Goal: Task Accomplishment & Management: Manage account settings

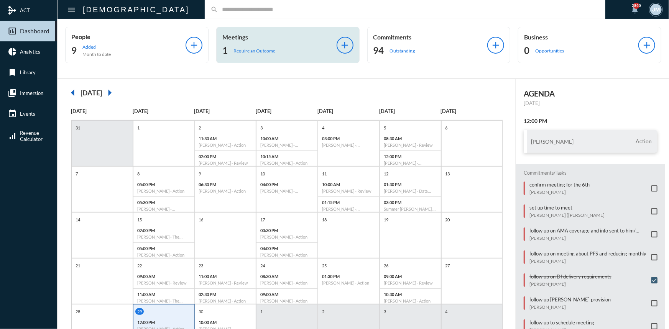
click at [233, 35] on p "Meetings" at bounding box center [279, 36] width 114 height 7
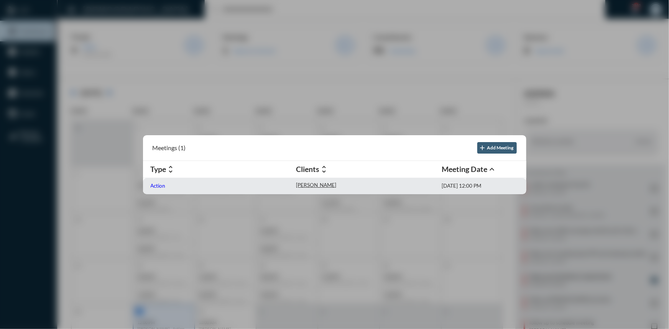
click at [156, 184] on p "Action" at bounding box center [158, 186] width 15 height 6
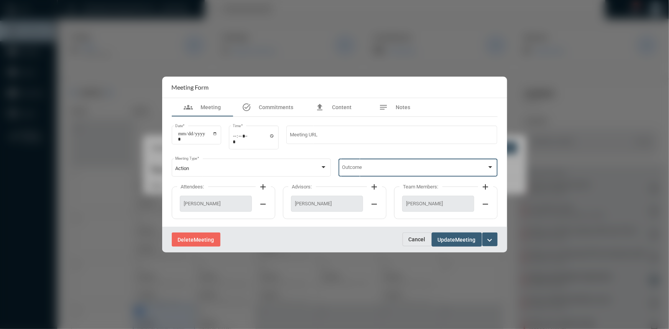
click at [487, 168] on div at bounding box center [490, 168] width 7 height 6
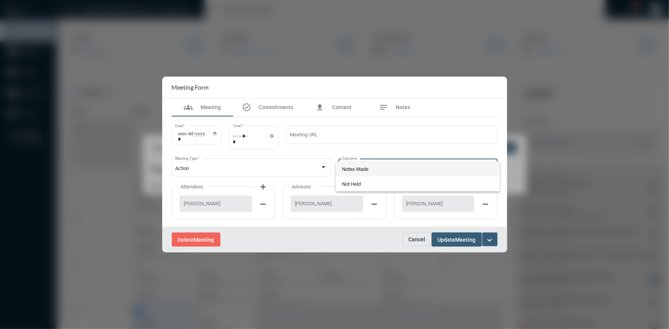
click at [362, 166] on span "Notes Made" at bounding box center [418, 169] width 152 height 15
click at [446, 239] on span "Update" at bounding box center [447, 240] width 18 height 6
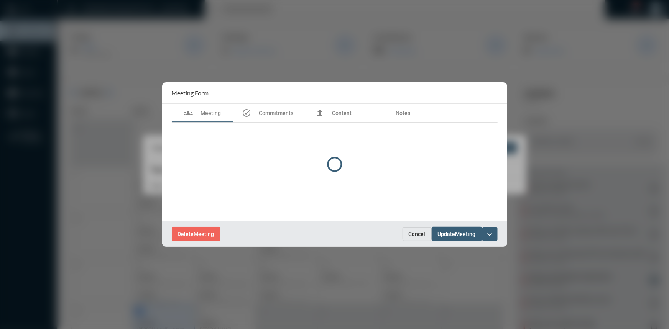
click at [203, 50] on div at bounding box center [334, 164] width 669 height 329
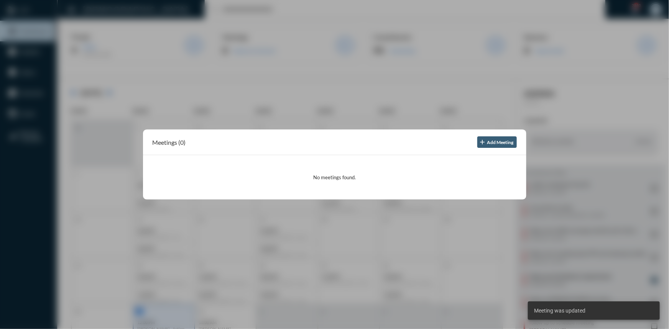
click at [256, 75] on div at bounding box center [334, 164] width 669 height 329
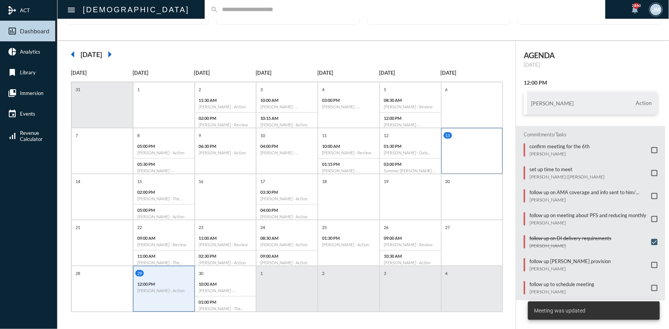
scroll to position [40, 0]
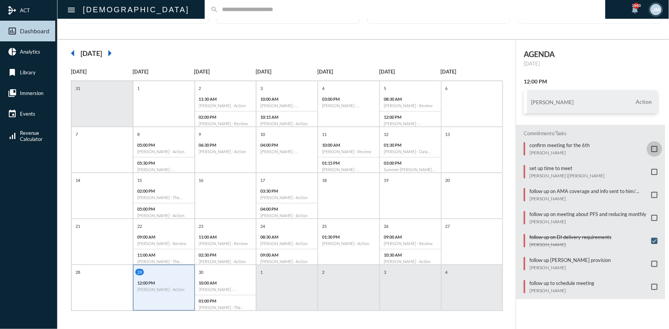
click at [652, 149] on span at bounding box center [655, 149] width 6 height 6
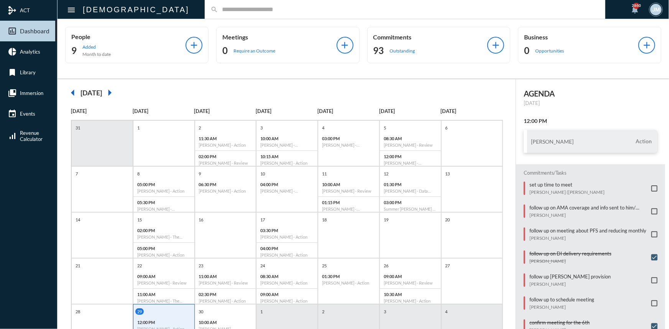
scroll to position [35, 0]
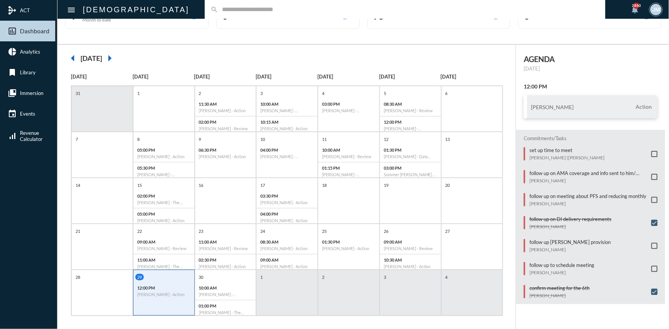
click at [218, 13] on input "text" at bounding box center [409, 9] width 382 height 7
type input "****"
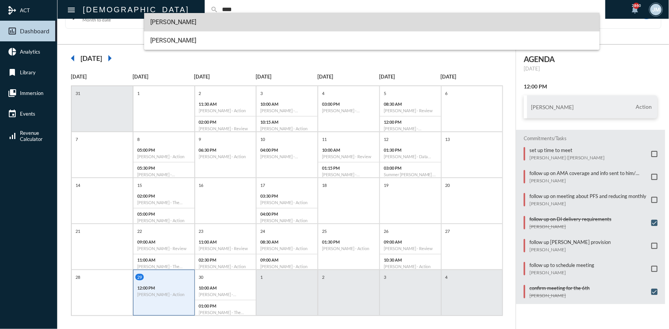
click at [172, 23] on span "Chanda Bhat" at bounding box center [371, 22] width 443 height 18
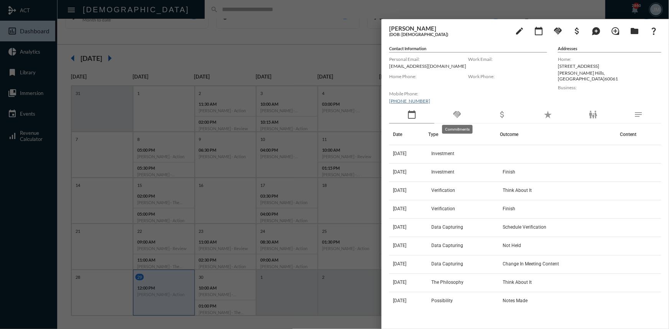
click at [460, 114] on mat-icon "handshake" at bounding box center [457, 114] width 9 height 9
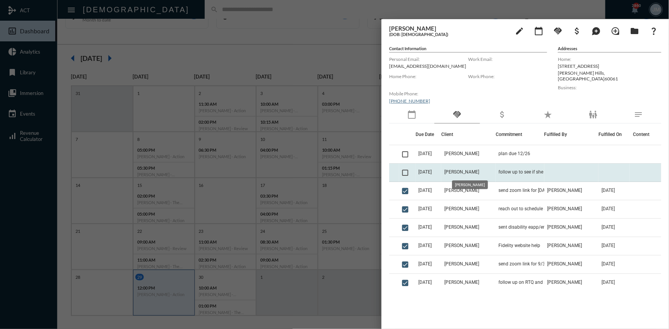
click at [469, 170] on span "Chanda Bhat" at bounding box center [461, 172] width 35 height 5
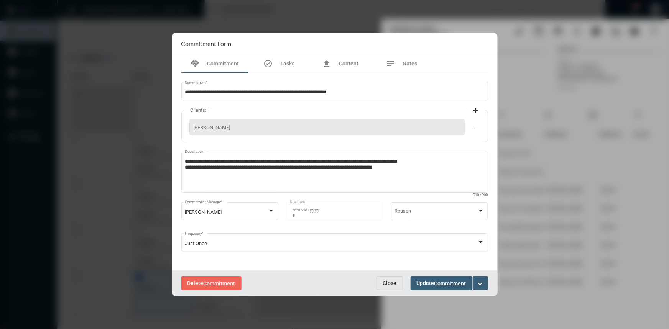
click at [389, 284] on span "Close" at bounding box center [390, 283] width 14 height 6
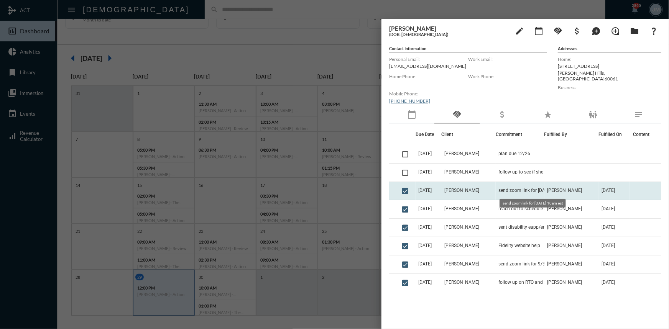
click at [504, 192] on span "send zoom link for 9/30 at 10am est" at bounding box center [536, 190] width 74 height 5
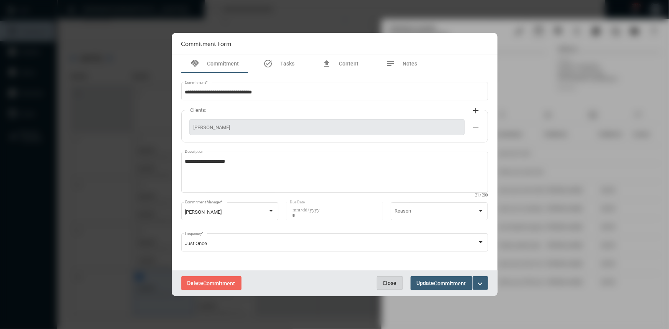
click at [392, 280] on span "Close" at bounding box center [390, 283] width 14 height 6
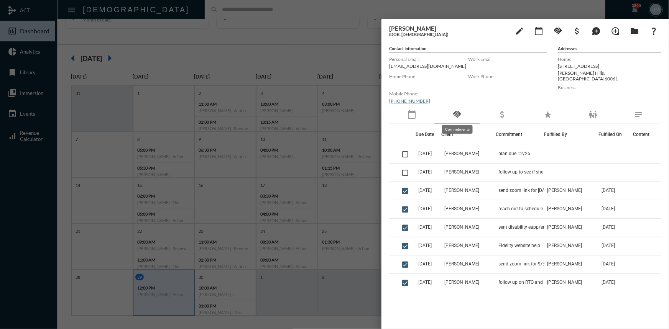
click at [459, 110] on mat-icon "handshake" at bounding box center [457, 114] width 9 height 9
click at [416, 110] on mat-icon "calendar_today" at bounding box center [411, 114] width 9 height 9
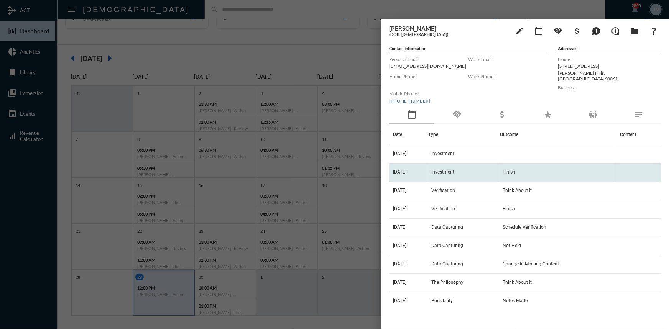
click at [453, 171] on span "Investment" at bounding box center [442, 172] width 23 height 5
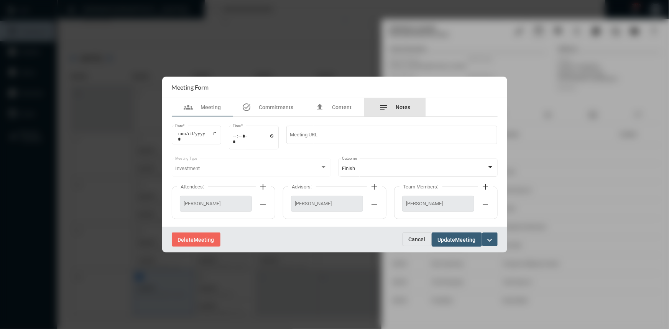
click at [405, 101] on div "notes Notes" at bounding box center [394, 107] width 61 height 18
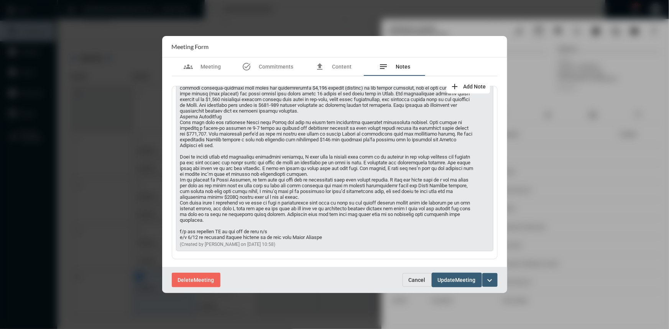
scroll to position [244, 0]
click at [412, 281] on span "Cancel" at bounding box center [417, 280] width 17 height 6
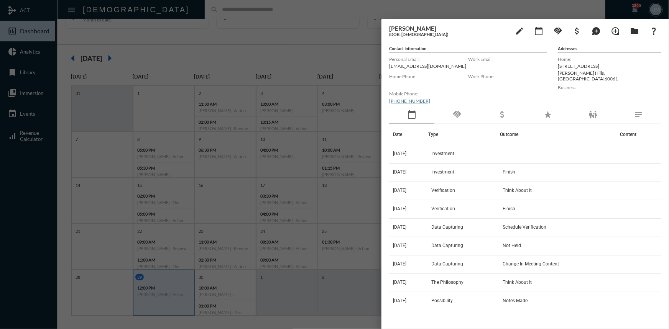
click at [380, 165] on mat-sidenav-container "mediation ACT insert_chart_outlined Dashboard pie_chart Analytics bookmark Libr…" at bounding box center [334, 164] width 669 height 329
click at [333, 63] on div at bounding box center [334, 164] width 669 height 329
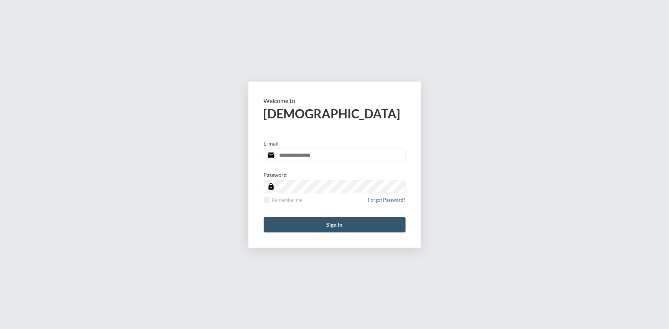
type input "**********"
click at [352, 225] on button "Sign in" at bounding box center [335, 224] width 142 height 15
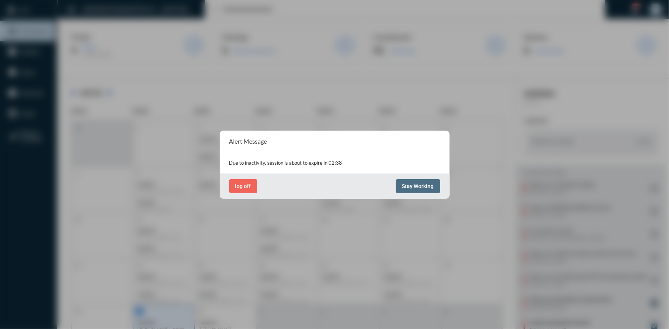
click at [407, 189] on button "Stay Working" at bounding box center [418, 186] width 44 height 14
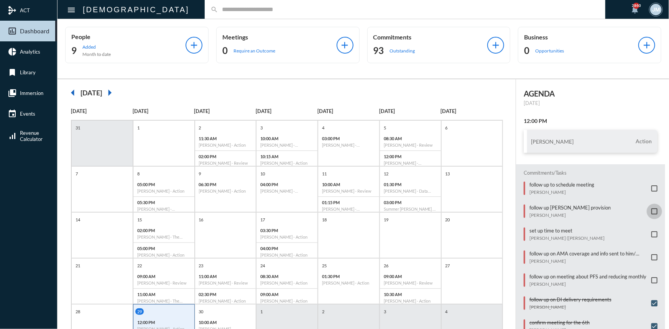
click at [652, 209] on span at bounding box center [655, 212] width 6 height 6
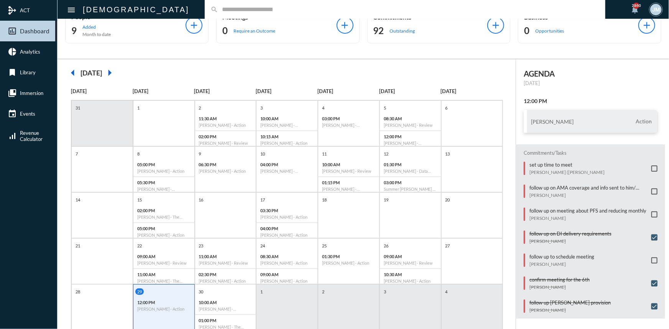
scroll to position [40, 0]
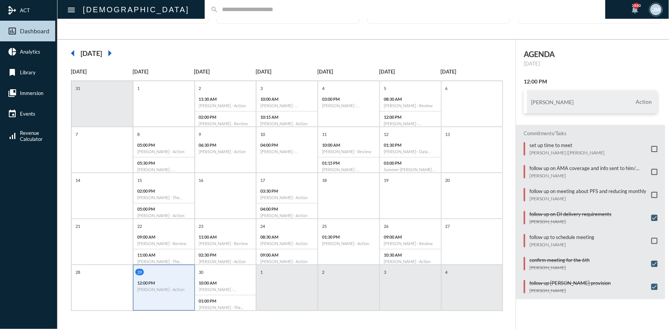
drag, startPoint x: 622, startPoint y: 0, endPoint x: 515, endPoint y: 244, distance: 266.5
click at [516, 244] on div "Commitments/Tasks set up time to meet William (Will) Jones follow up on AMA cov…" at bounding box center [590, 212] width 149 height 175
click at [652, 239] on span at bounding box center [655, 241] width 6 height 6
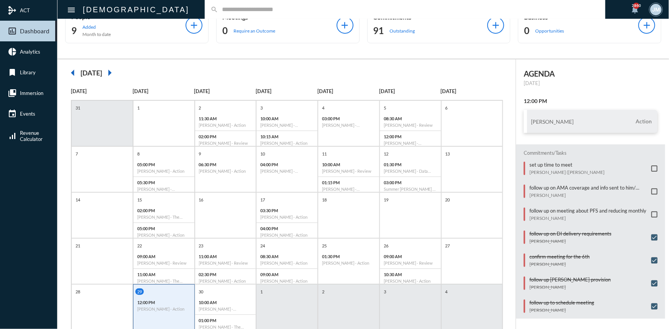
scroll to position [0, 0]
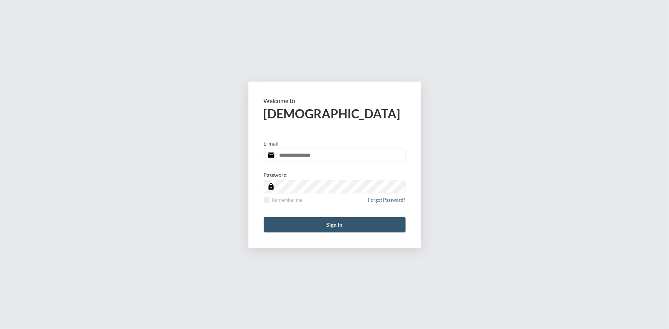
type input "**********"
click at [339, 224] on button "Sign in" at bounding box center [335, 224] width 142 height 15
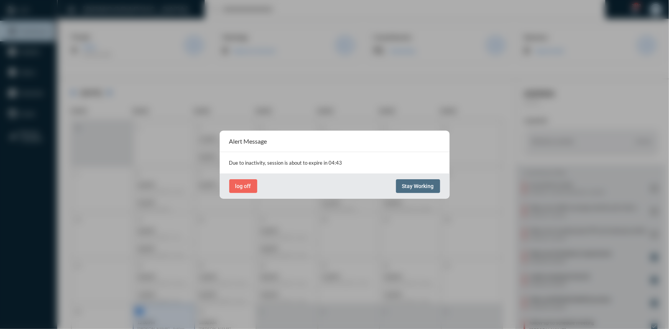
click at [432, 188] on span "Stay Working" at bounding box center [418, 186] width 32 height 6
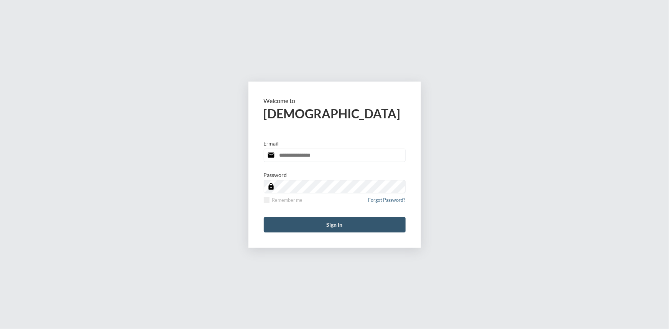
type input "**********"
click at [328, 226] on button "Sign in" at bounding box center [335, 224] width 142 height 15
